Goal: Answer question/provide support

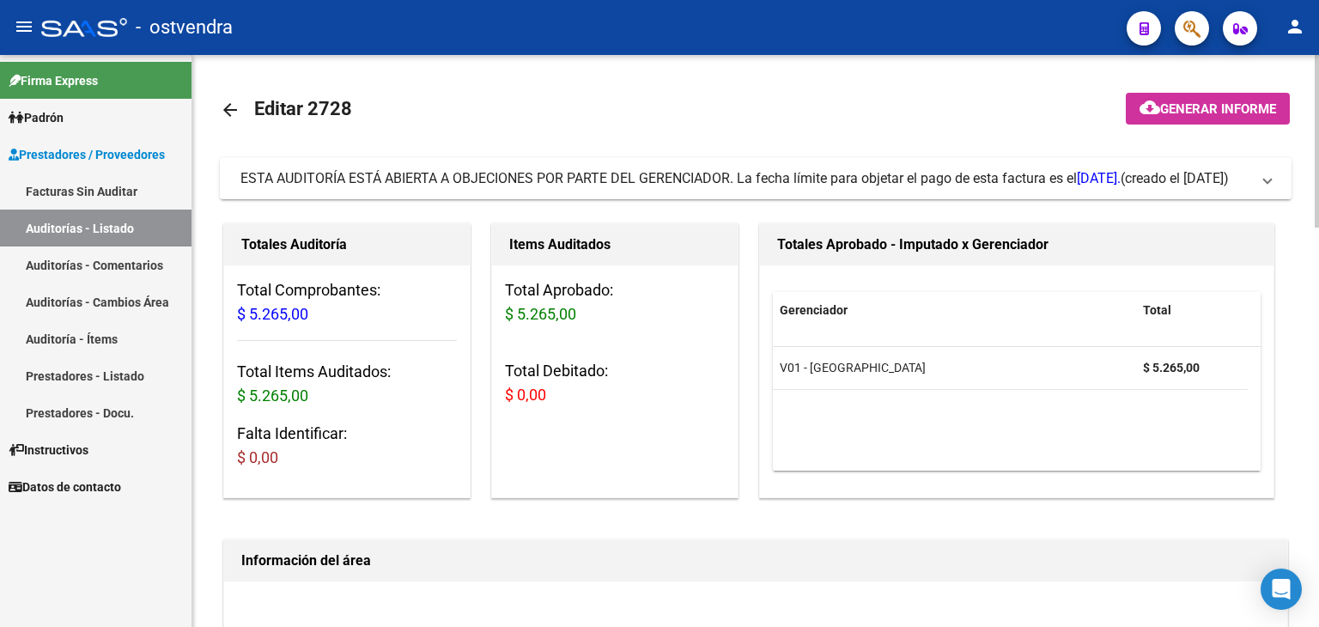
click at [1261, 169] on span "ESTA AUDITORÍA ESTÁ ABIERTA A OBJECIONES POR PARTE DEL GERENCIADOR. La fecha lí…" at bounding box center [751, 178] width 1023 height 19
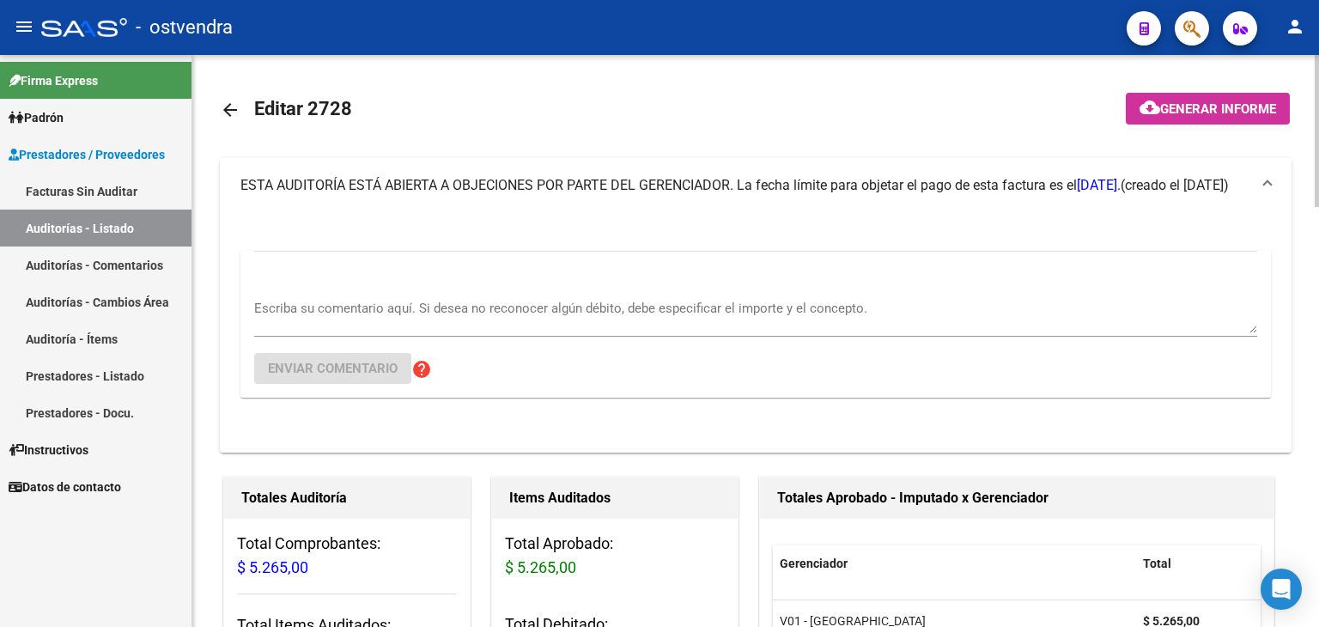
click at [512, 301] on textarea "Escriba su comentario aquí. Si desea no reconocer algún débito, debe especifica…" at bounding box center [755, 316] width 1003 height 34
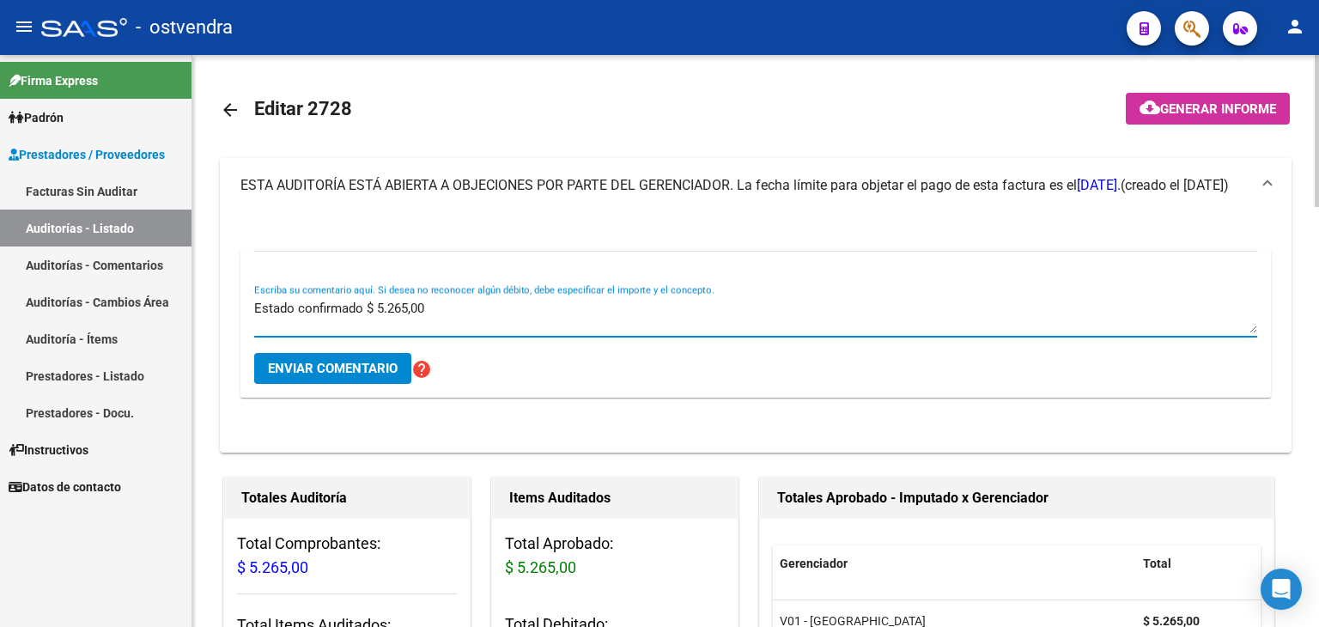
type textarea "Estado confirmado $ 5.265,00"
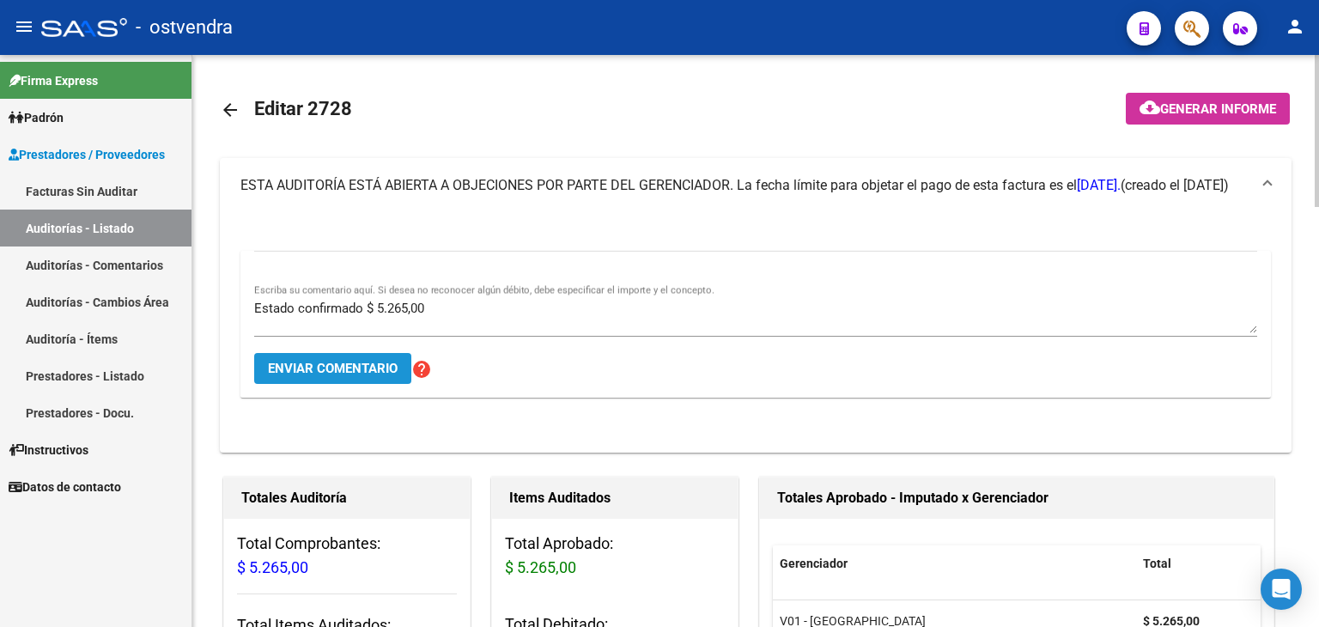
click at [354, 361] on span "Enviar comentario" at bounding box center [333, 368] width 130 height 15
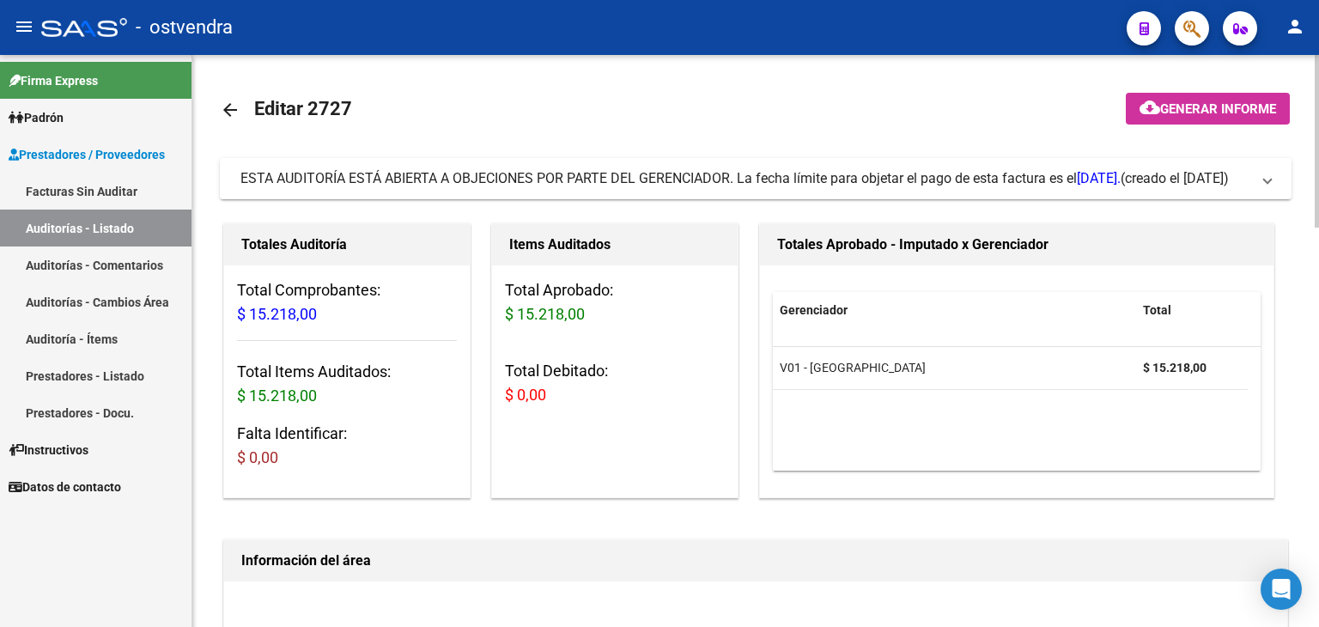
drag, startPoint x: 1270, startPoint y: 189, endPoint x: 1198, endPoint y: 204, distance: 72.9
click at [1268, 188] on mat-expansion-panel-header "ESTA AUDITORÍA ESTÁ ABIERTA A OBJECIONES POR PARTE DEL GERENCIADOR. La fecha lí…" at bounding box center [755, 178] width 1071 height 41
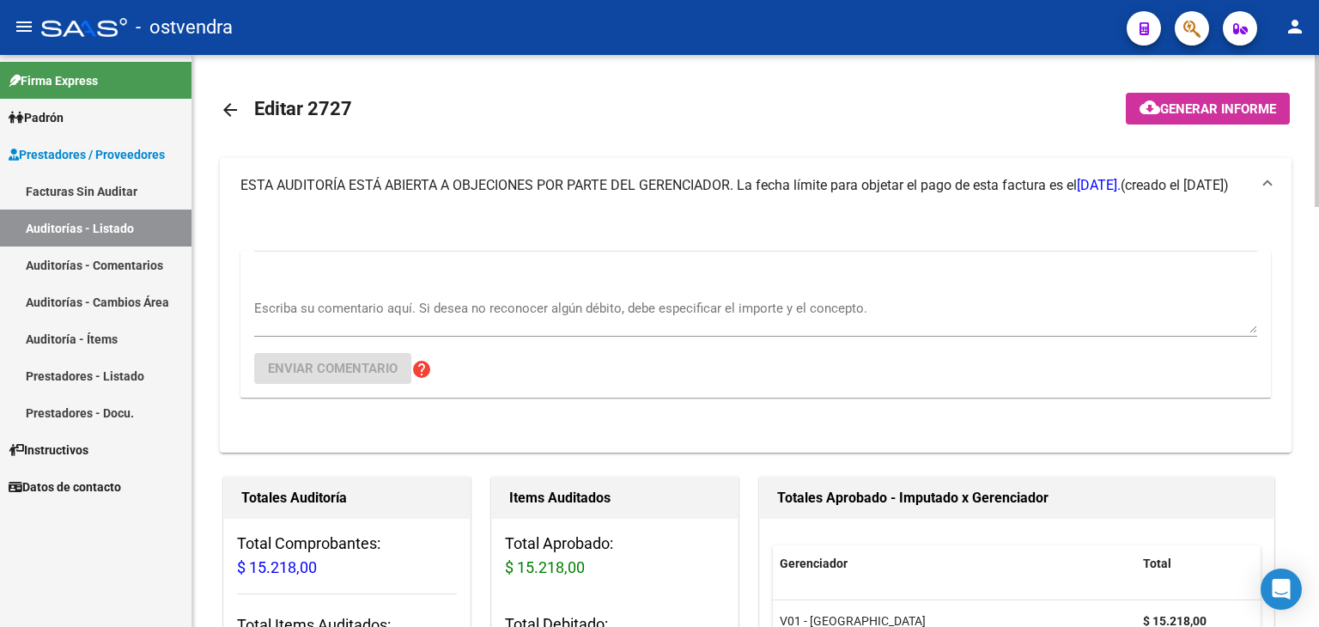
click at [416, 289] on div "Escriba su comentario aquí. Si desea no reconocer algún débito, debe especifica…" at bounding box center [755, 310] width 1003 height 52
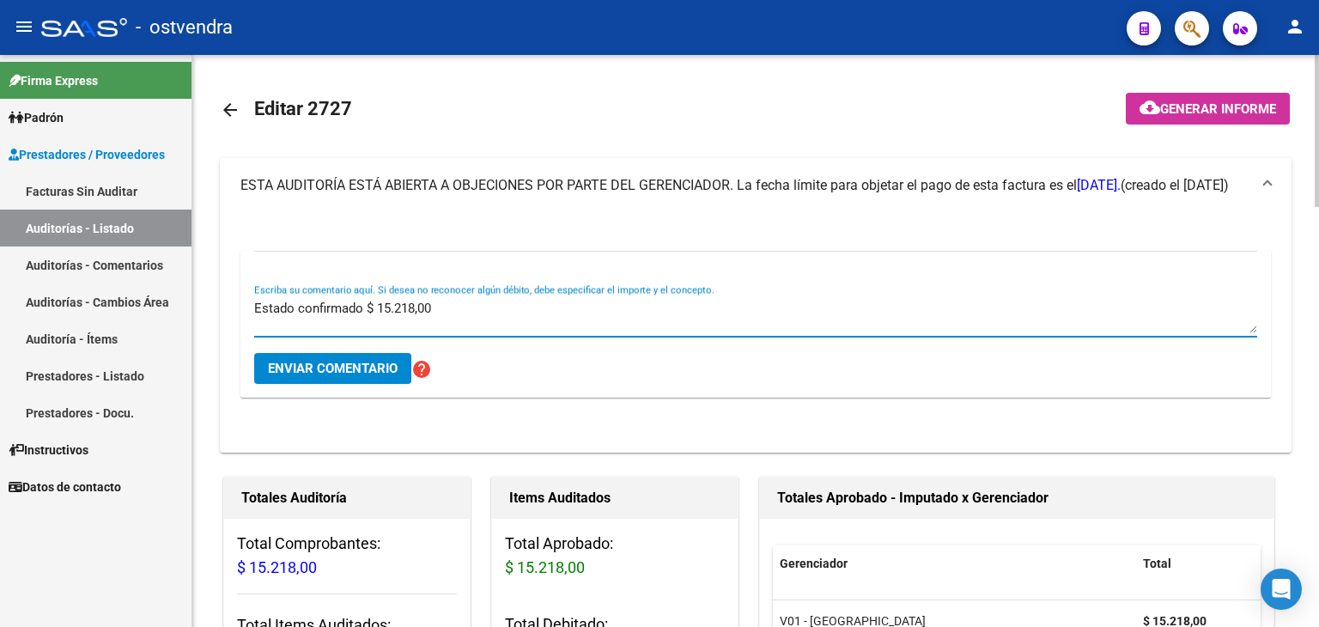
type textarea "Estado confirmado $ 15.218,00"
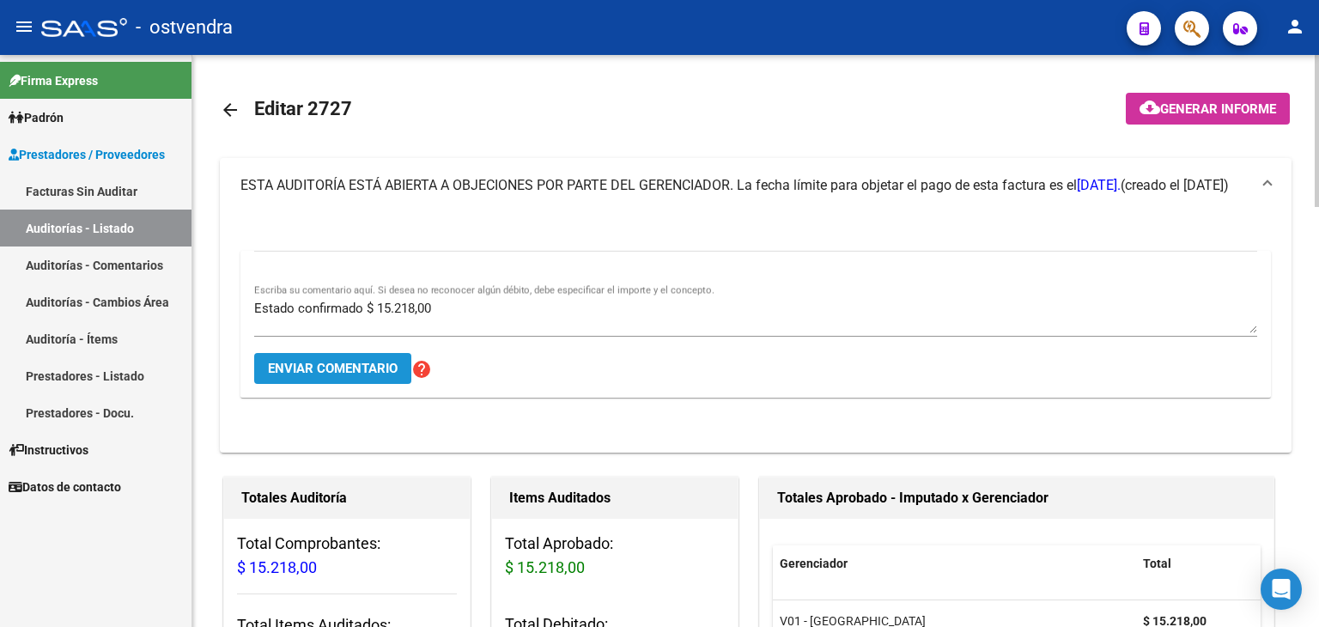
click at [337, 368] on span "Enviar comentario" at bounding box center [333, 368] width 130 height 15
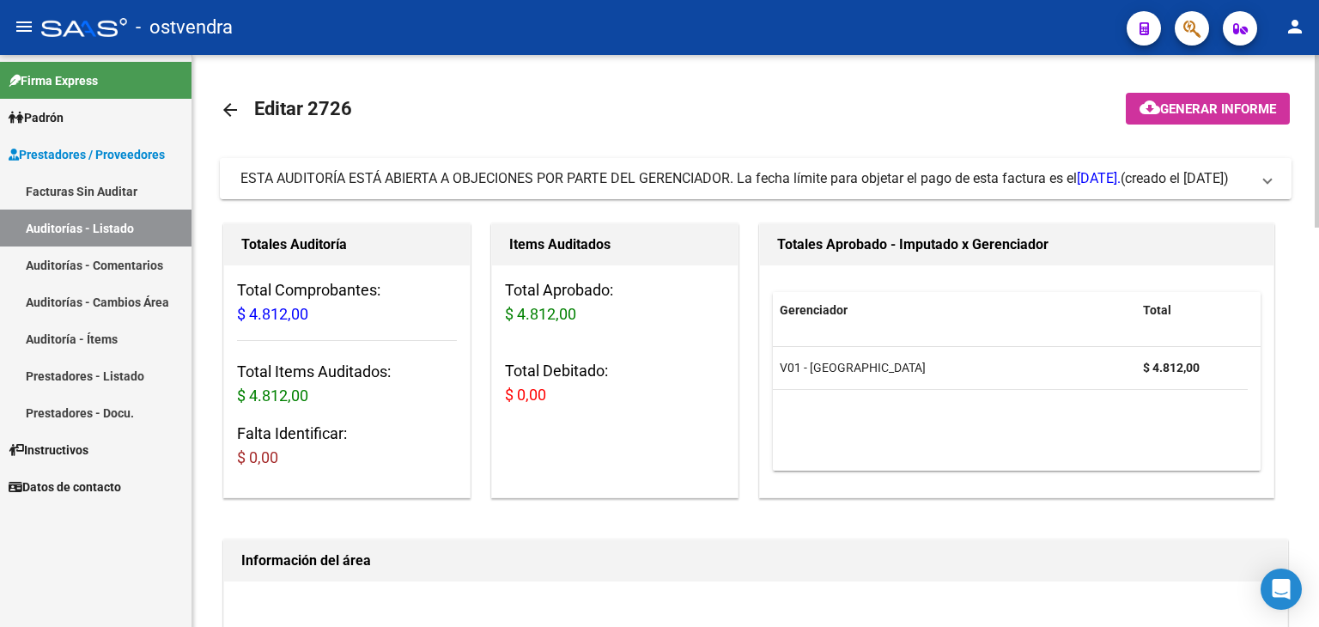
click at [1283, 184] on mat-expansion-panel-header "ESTA AUDITORÍA ESTÁ ABIERTA A OBJECIONES POR PARTE DEL GERENCIADOR. La fecha lí…" at bounding box center [755, 178] width 1071 height 41
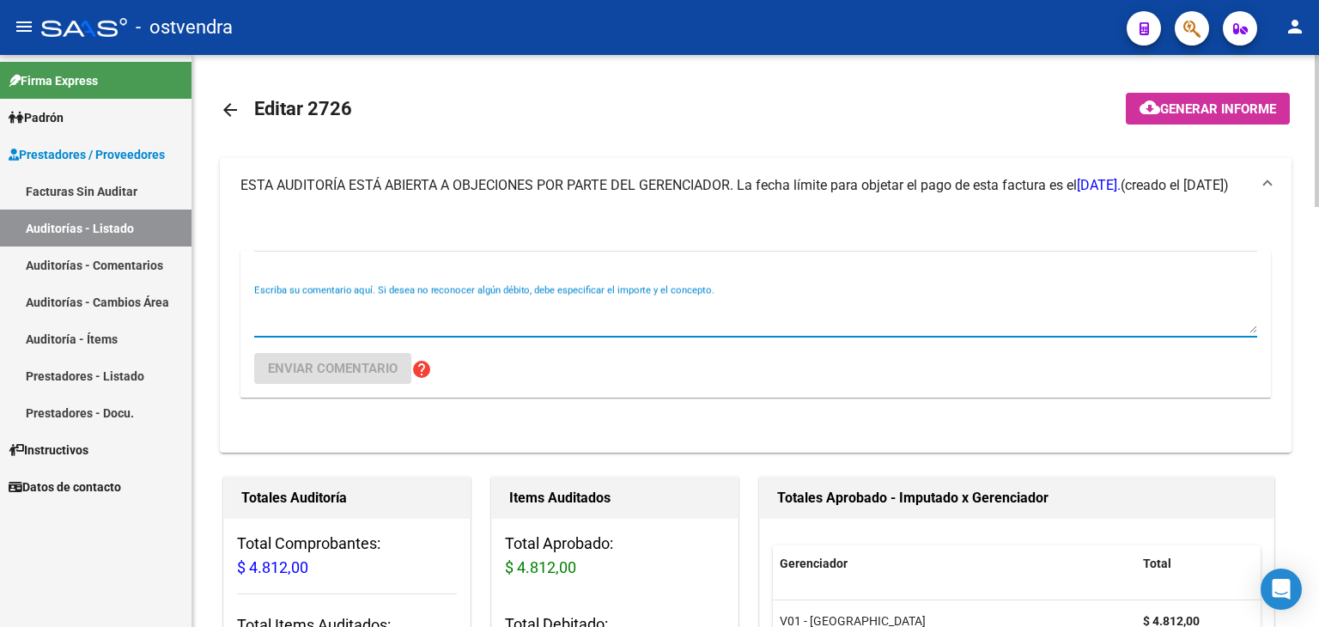
click at [398, 311] on textarea "Escriba su comentario aquí. Si desea no reconocer algún débito, debe especifica…" at bounding box center [755, 316] width 1003 height 34
type textarea "Estado confirmado $ 4.812,00"
click at [361, 361] on span "Enviar comentario" at bounding box center [333, 368] width 130 height 15
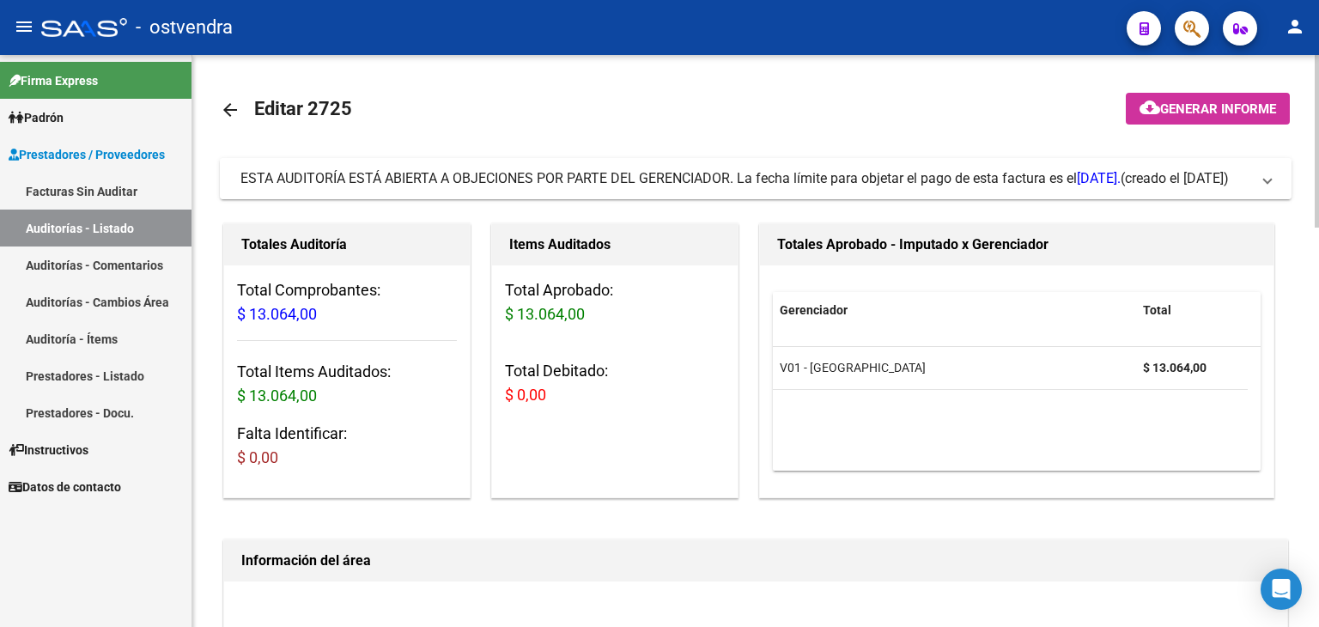
click at [1271, 190] on mat-expansion-panel-header "ESTA AUDITORÍA ESTÁ ABIERTA A OBJECIONES POR PARTE DEL GERENCIADOR. La fecha lí…" at bounding box center [755, 178] width 1071 height 41
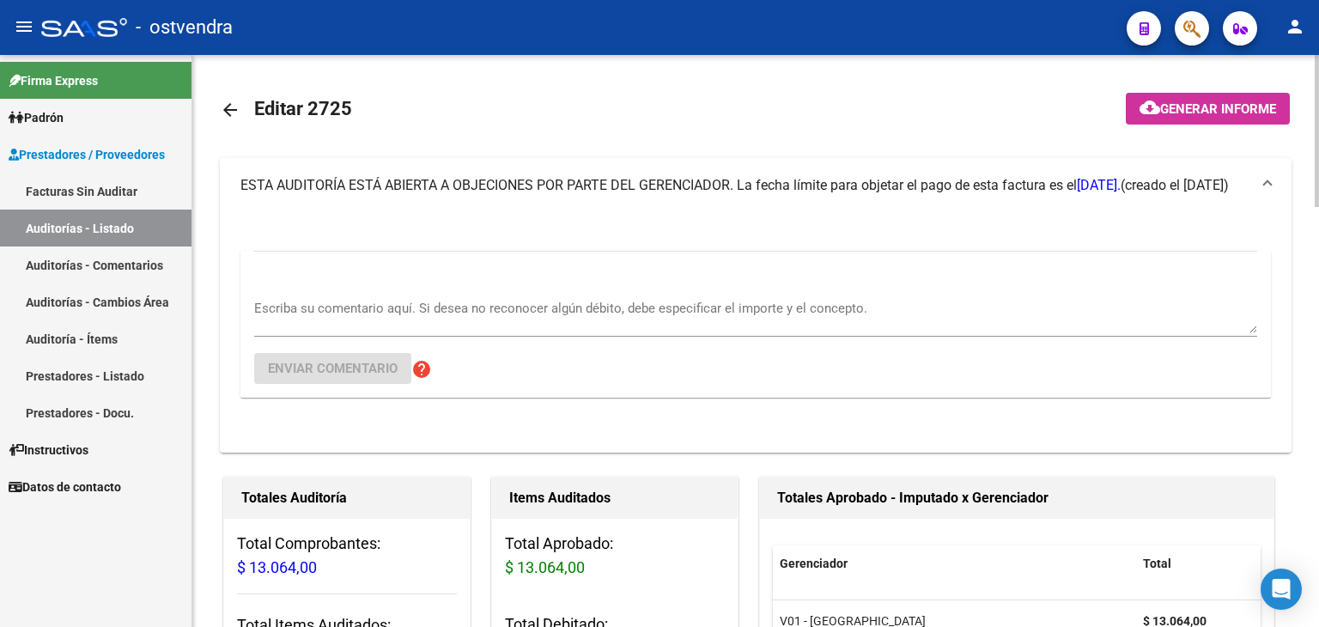
click at [518, 311] on textarea "Escriba su comentario aquí. Si desea no reconocer algún débito, debe especifica…" at bounding box center [755, 316] width 1003 height 34
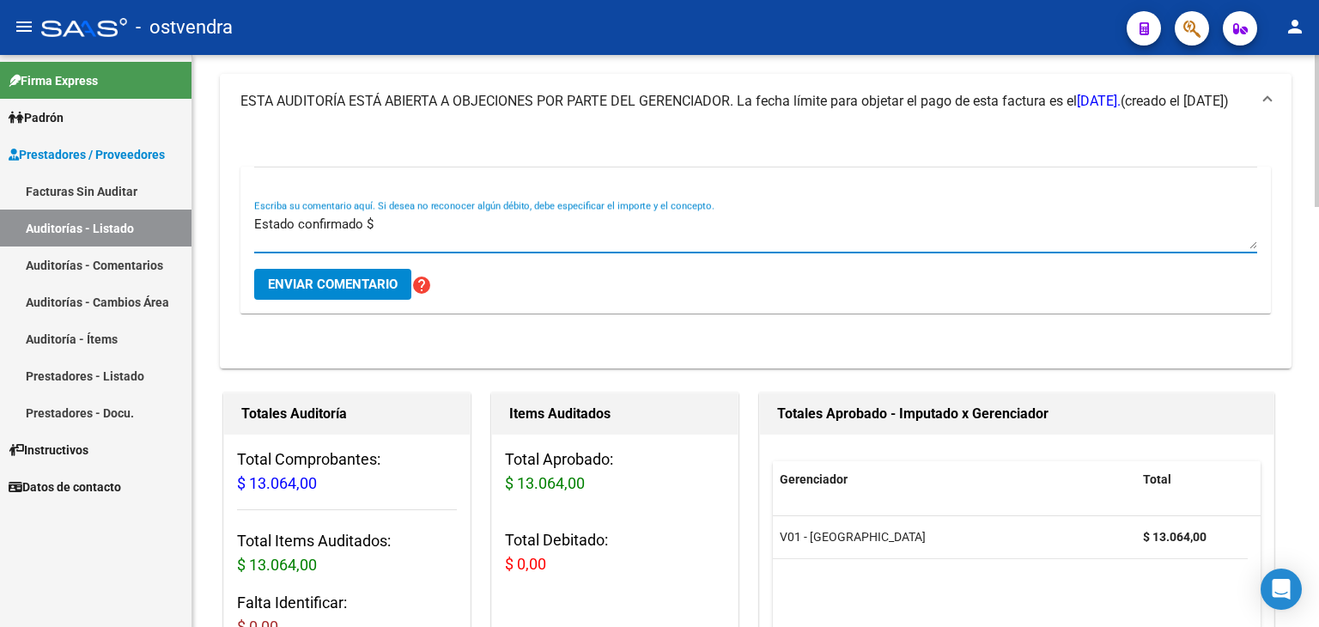
scroll to position [86, 0]
type textarea "Estado confirmado $ 13.064,00"
click at [365, 282] on span "Enviar comentario" at bounding box center [333, 282] width 130 height 15
